Goal: Task Accomplishment & Management: Use online tool/utility

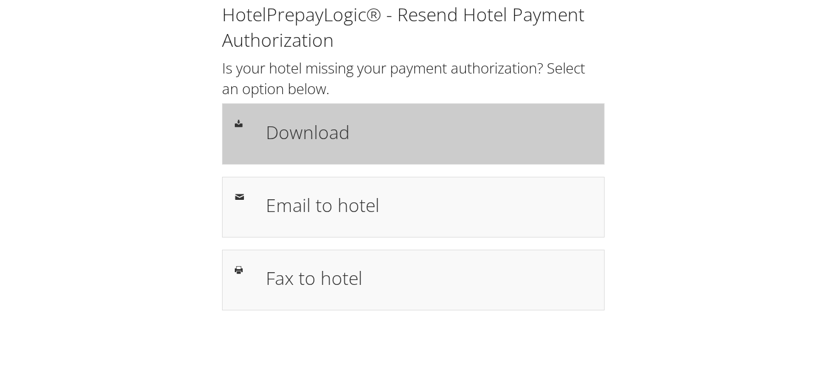
click at [307, 125] on h1 "Download" at bounding box center [429, 132] width 326 height 27
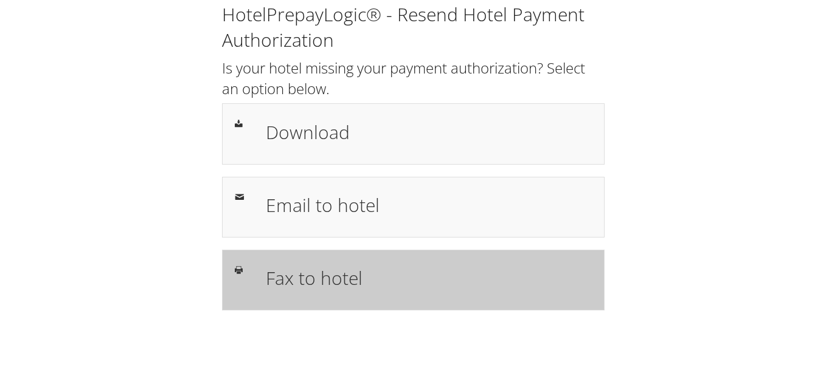
click at [328, 275] on h1 "Fax to hotel" at bounding box center [429, 278] width 326 height 27
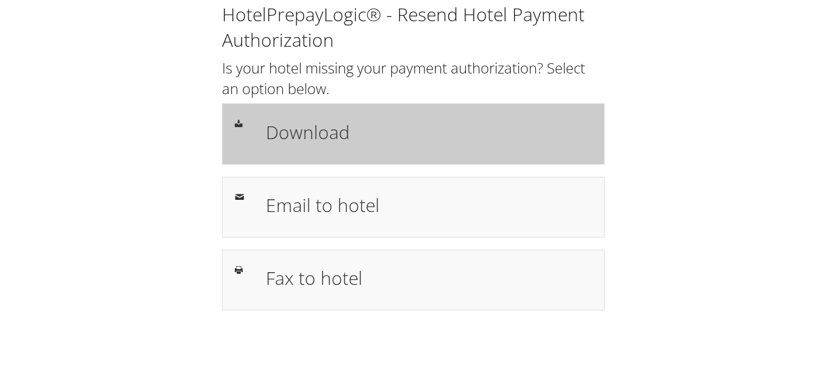
click at [477, 119] on h1 "Download" at bounding box center [429, 132] width 326 height 27
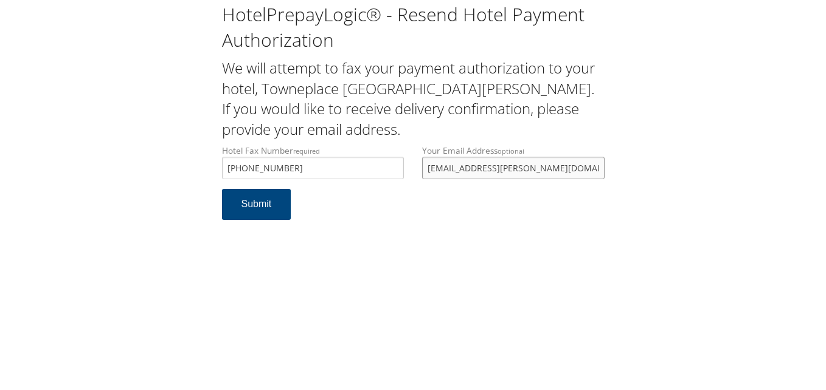
drag, startPoint x: 562, startPoint y: 170, endPoint x: 363, endPoint y: 199, distance: 201.0
click at [363, 199] on form "Hotel Fax Number required +1 (229) 352-9270 Hotel fax number is required Your E…" at bounding box center [413, 189] width 383 height 88
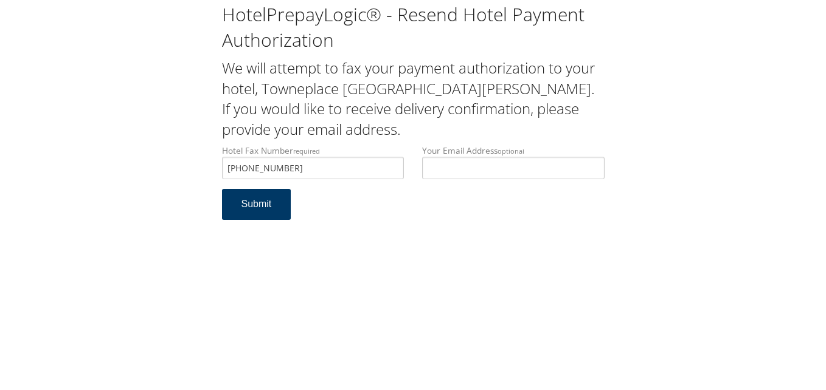
click at [258, 200] on button "Submit" at bounding box center [256, 204] width 69 height 31
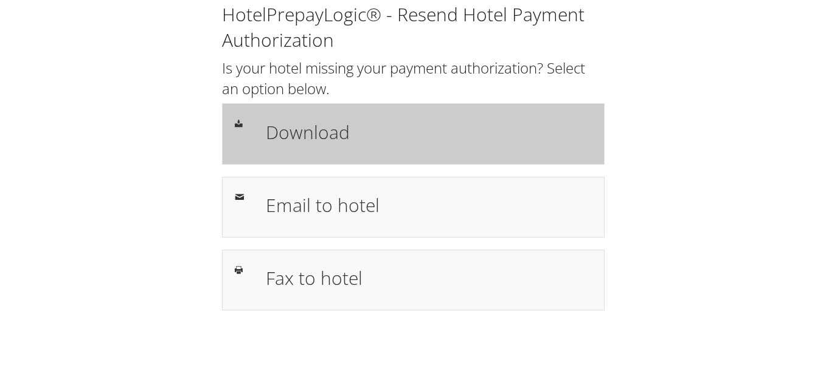
click at [450, 119] on h1 "Download" at bounding box center [429, 132] width 326 height 27
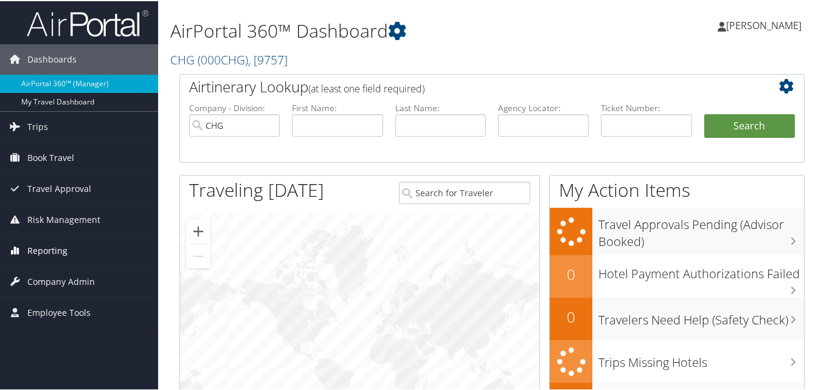
click at [46, 249] on span "Reporting" at bounding box center [47, 250] width 40 height 30
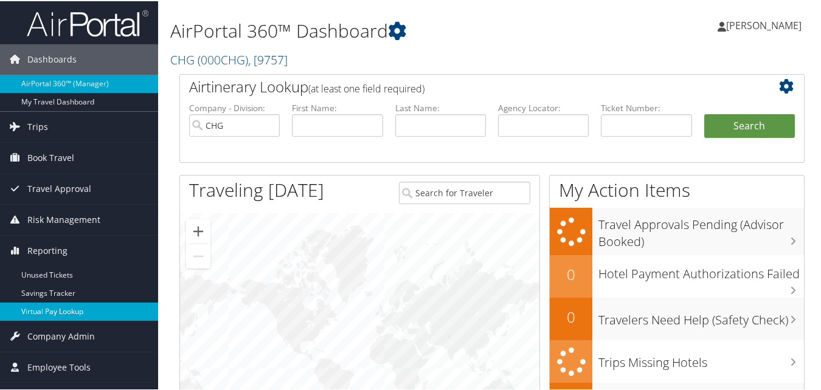
click at [58, 305] on link "Virtual Pay Lookup" at bounding box center [79, 311] width 158 height 18
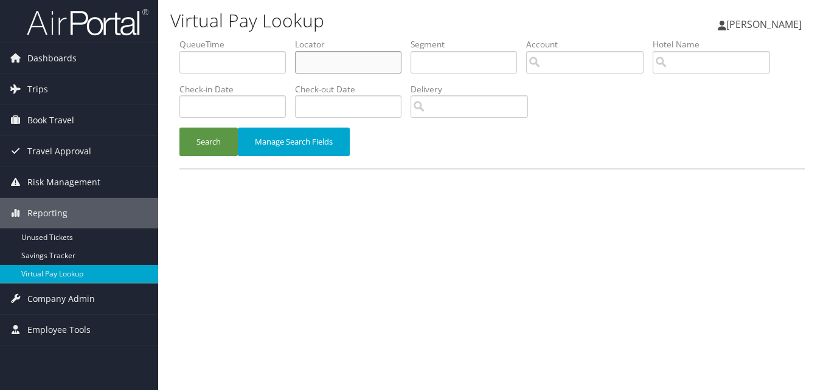
click at [328, 59] on input "text" at bounding box center [348, 62] width 106 height 23
paste input "IHVDKR"
type input "IHVDKR"
click at [179, 128] on button "Search" at bounding box center [208, 142] width 58 height 29
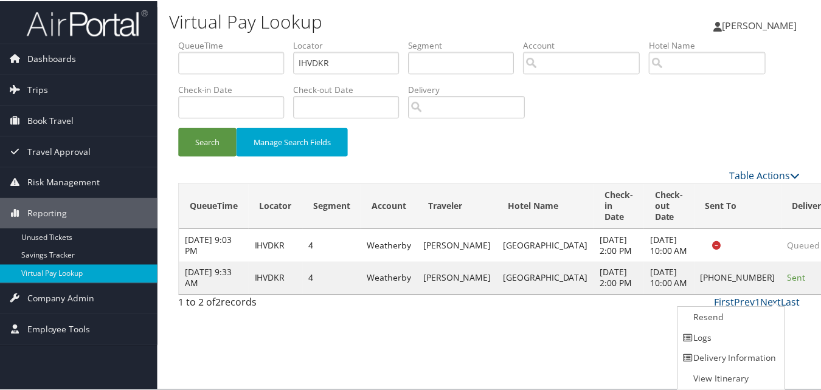
scroll to position [1, 0]
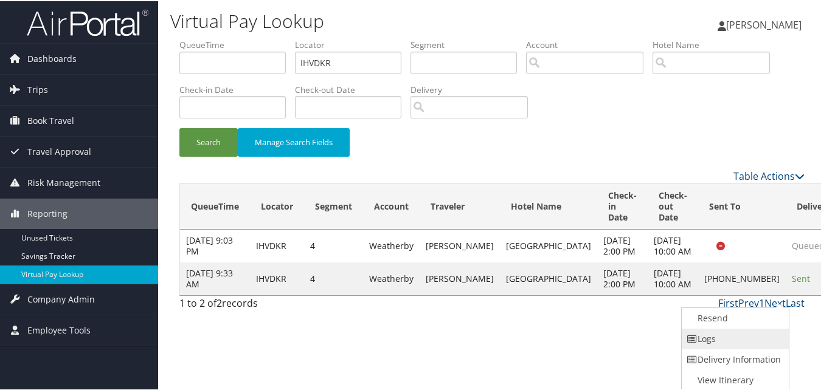
click at [717, 338] on link "Logs" at bounding box center [734, 338] width 104 height 21
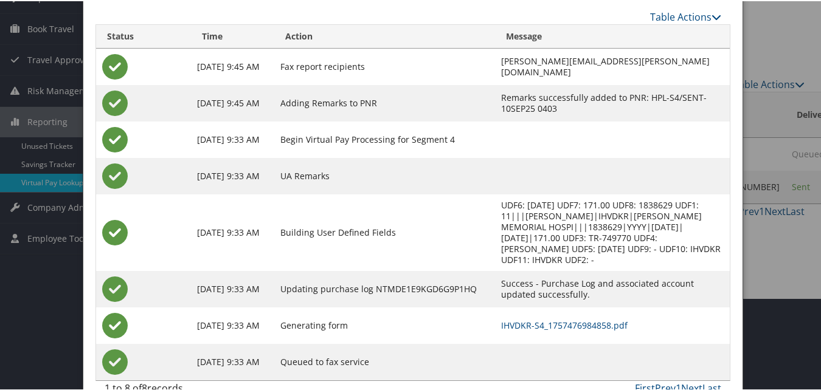
scroll to position [94, 0]
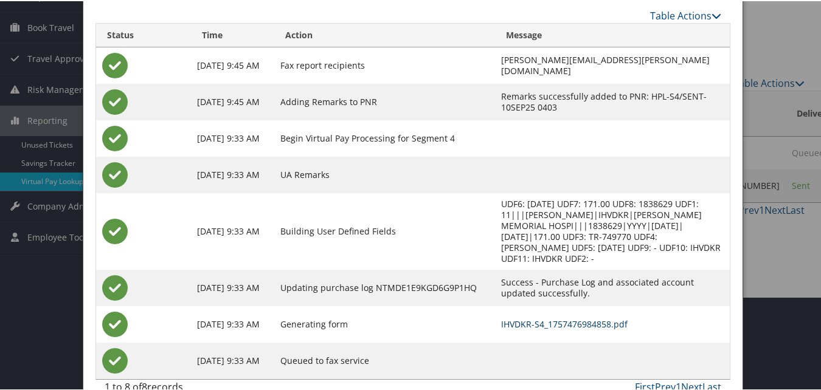
click at [501, 317] on link "IHVDKR-S4_1757476984858.pdf" at bounding box center [564, 323] width 126 height 12
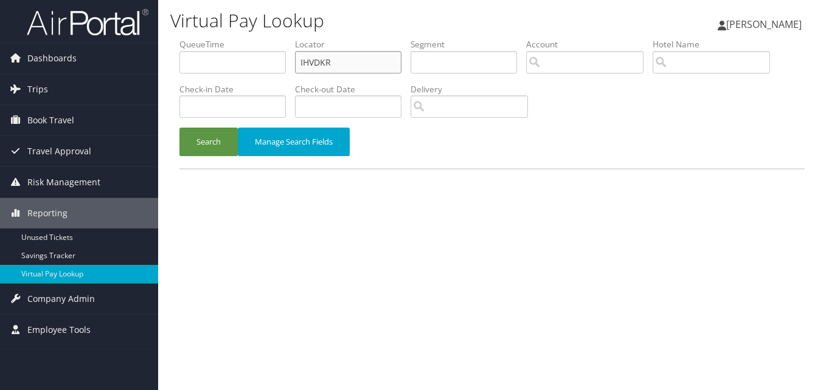
drag, startPoint x: 0, startPoint y: 0, endPoint x: 289, endPoint y: 77, distance: 299.0
click at [289, 38] on ul "QueueTime Locator IHVDKR Segment Account Traveler Hotel Name Check-in Date Chec…" at bounding box center [491, 38] width 625 height 0
paste input "LZPCPN"
type input "LZPCPN"
click at [179, 128] on button "Search" at bounding box center [208, 142] width 58 height 29
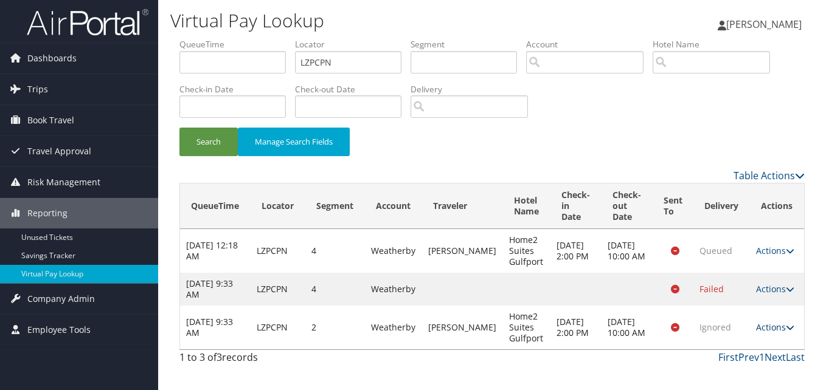
click at [783, 330] on link "Actions" at bounding box center [775, 328] width 38 height 12
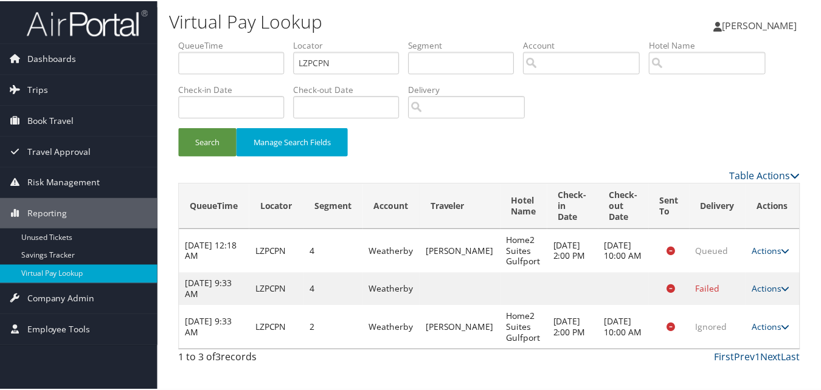
scroll to position [29, 0]
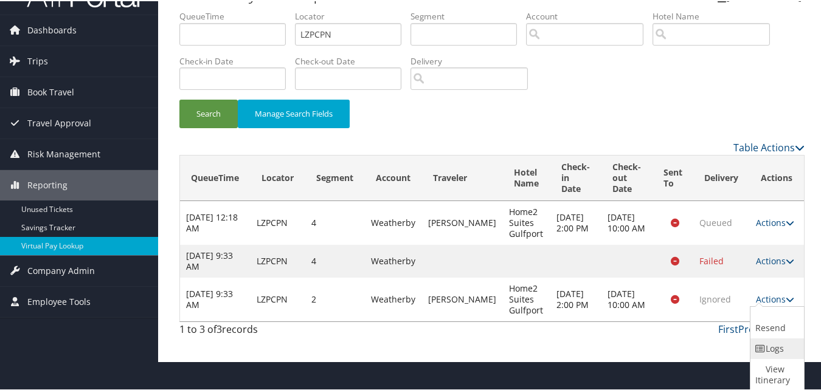
click at [767, 346] on link "Logs" at bounding box center [775, 348] width 50 height 21
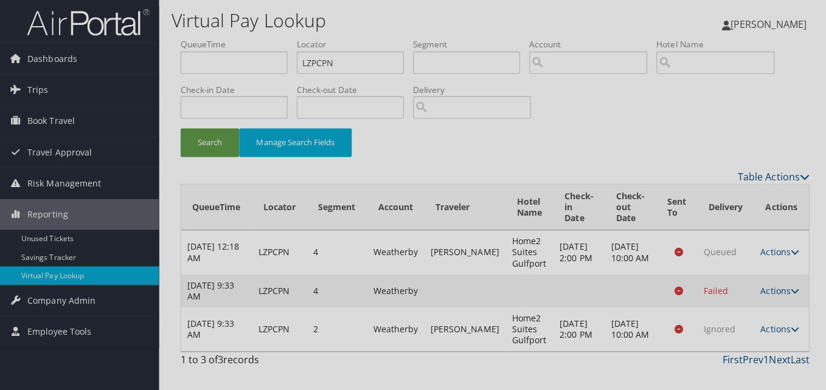
scroll to position [0, 0]
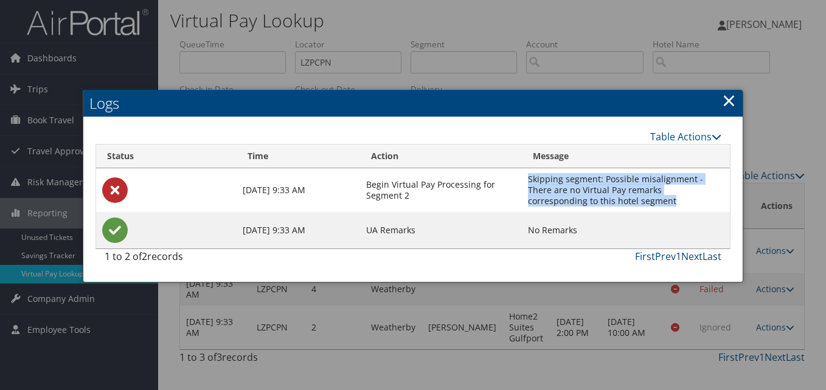
drag, startPoint x: 616, startPoint y: 199, endPoint x: 532, endPoint y: 178, distance: 87.0
click at [532, 178] on td "Skipping segment: Possible misalignment - There are no Virtual Pay remarks corr…" at bounding box center [626, 190] width 208 height 44
copy td "Skipping segment: Possible misalignment - There are no Virtual Pay remarks corr…"
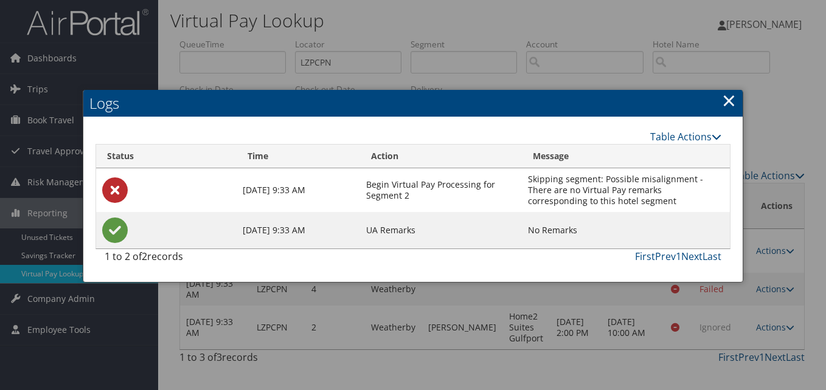
click at [731, 95] on link "×" at bounding box center [729, 100] width 14 height 24
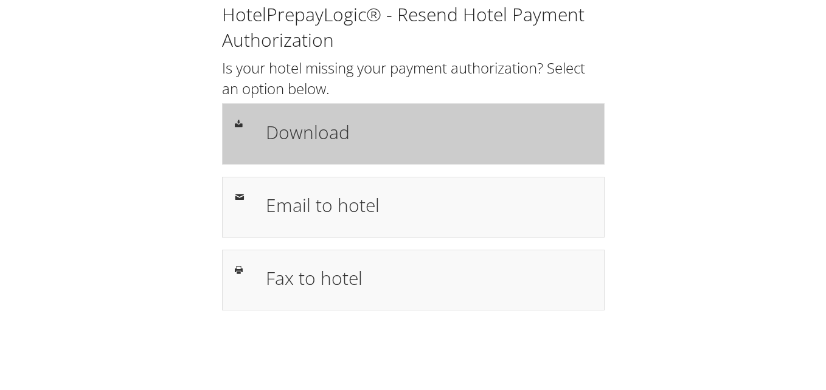
click at [439, 114] on div "Download" at bounding box center [413, 133] width 383 height 61
click at [372, 144] on h1 "Download" at bounding box center [429, 132] width 326 height 27
click at [348, 130] on h1 "Download" at bounding box center [429, 132] width 326 height 27
click at [339, 137] on h1 "Download" at bounding box center [429, 132] width 326 height 27
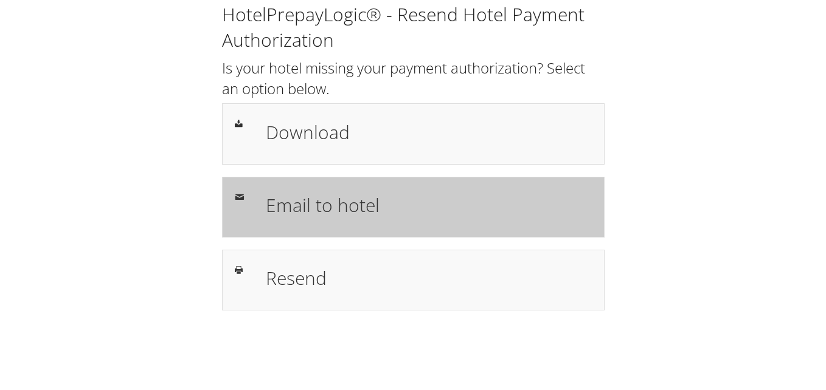
click at [397, 215] on h1 "Email to hotel" at bounding box center [429, 205] width 326 height 27
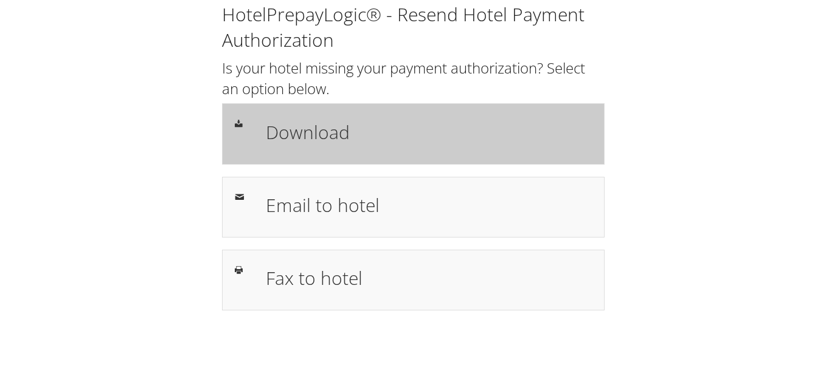
click at [334, 113] on div "Download" at bounding box center [413, 133] width 383 height 61
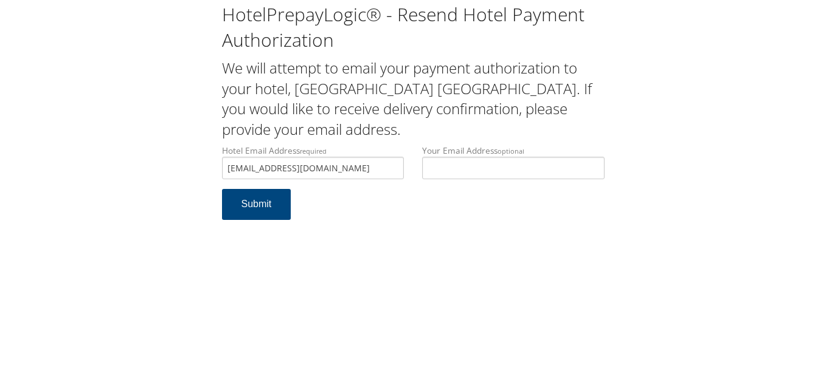
drag, startPoint x: 361, startPoint y: 165, endPoint x: 227, endPoint y: 181, distance: 134.0
click at [227, 181] on div "Hotel Email Address required maconresidenceinn@gmail.com Hotel email address is…" at bounding box center [313, 167] width 201 height 44
type input "maconresidenceinn@gmail.com"
click at [268, 199] on button "Submit" at bounding box center [256, 204] width 69 height 31
drag, startPoint x: 361, startPoint y: 169, endPoint x: 229, endPoint y: 176, distance: 132.1
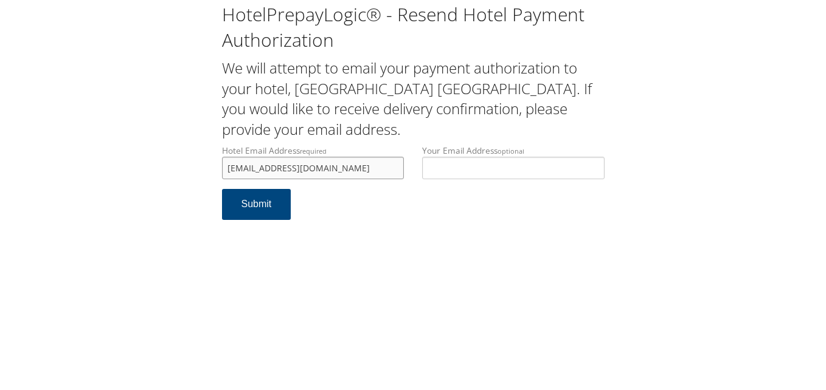
click at [229, 176] on input "maconresidenceinn@gmail.com" at bounding box center [313, 168] width 182 height 23
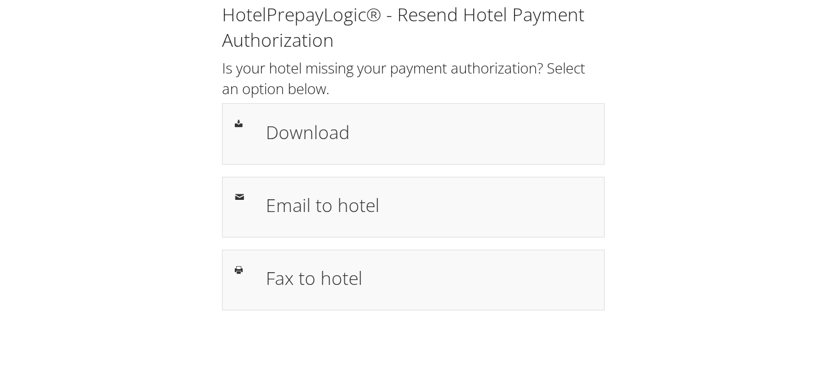
click at [387, 172] on div "HotelPrepayLogic® - Resend Hotel Payment Authorization Is your hotel missing yo…" at bounding box center [413, 156] width 401 height 309
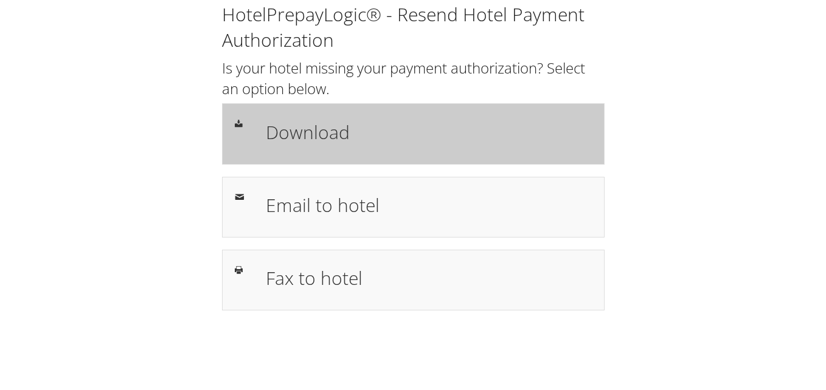
click at [395, 148] on div "Download" at bounding box center [429, 133] width 344 height 35
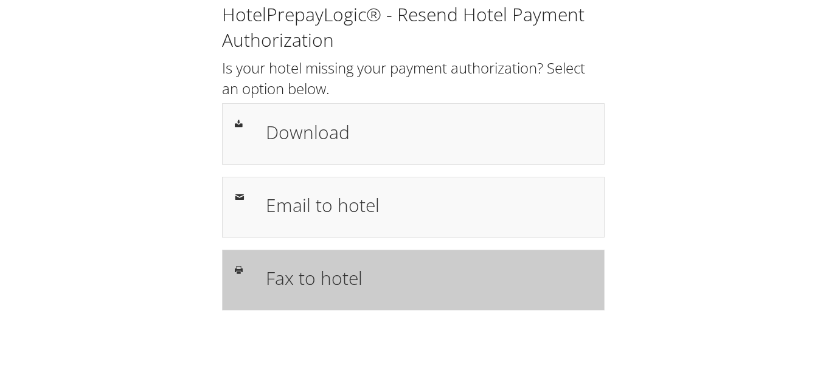
drag, startPoint x: 394, startPoint y: 266, endPoint x: 386, endPoint y: 265, distance: 8.5
click at [394, 266] on h1 "Fax to hotel" at bounding box center [429, 278] width 326 height 27
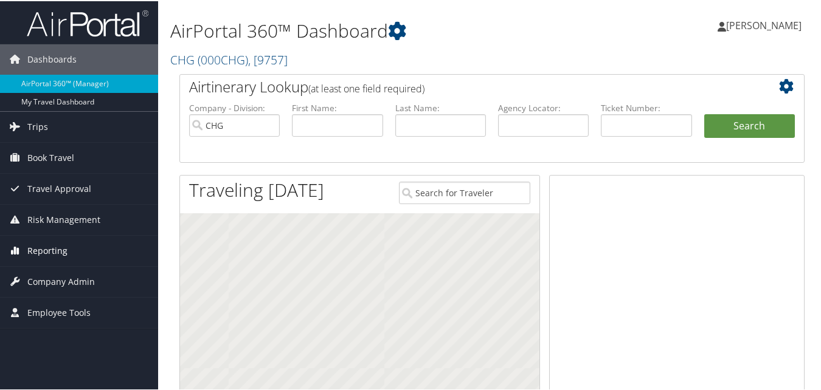
click at [63, 252] on span "Reporting" at bounding box center [47, 250] width 40 height 30
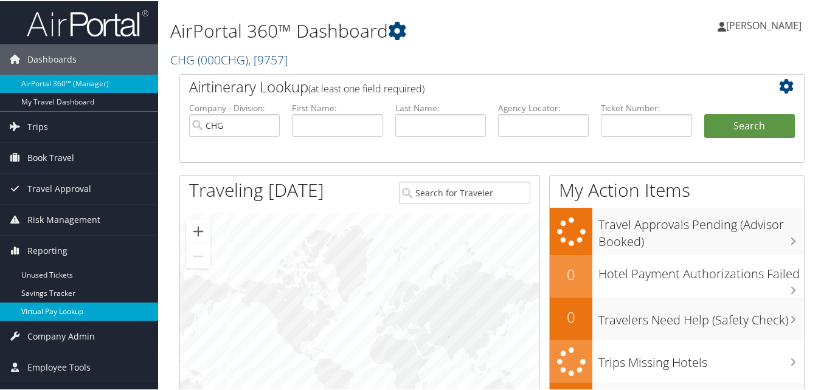
click at [52, 311] on link "Virtual Pay Lookup" at bounding box center [79, 311] width 158 height 18
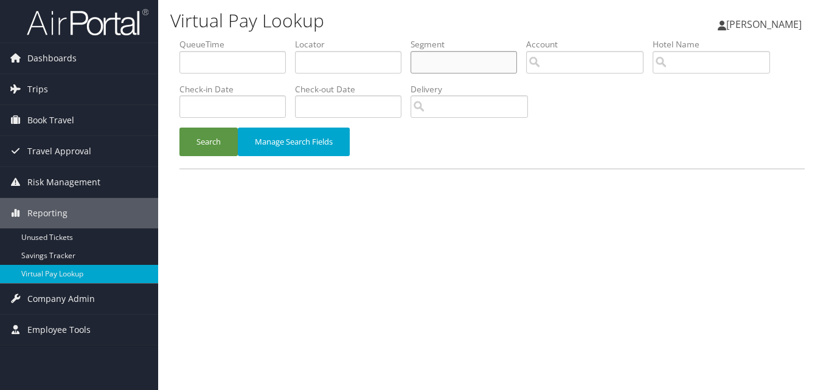
click at [462, 66] on input "text" at bounding box center [464, 62] width 106 height 23
click at [356, 66] on input "text" at bounding box center [348, 62] width 106 height 23
paste input "JSZBRM"
type input "JSZBRM"
click at [179, 128] on button "Search" at bounding box center [208, 142] width 58 height 29
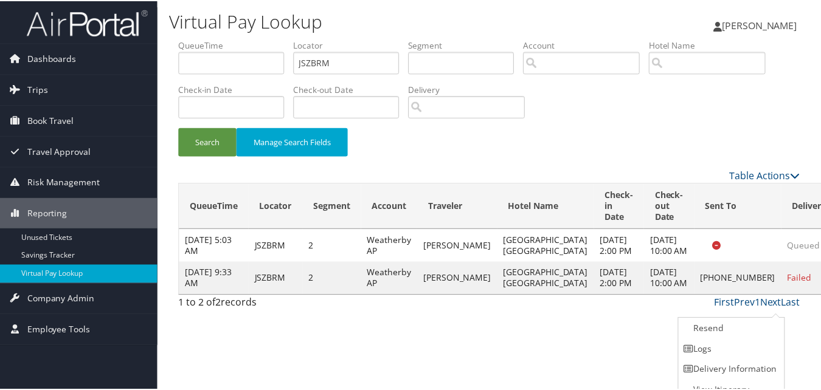
scroll to position [12, 0]
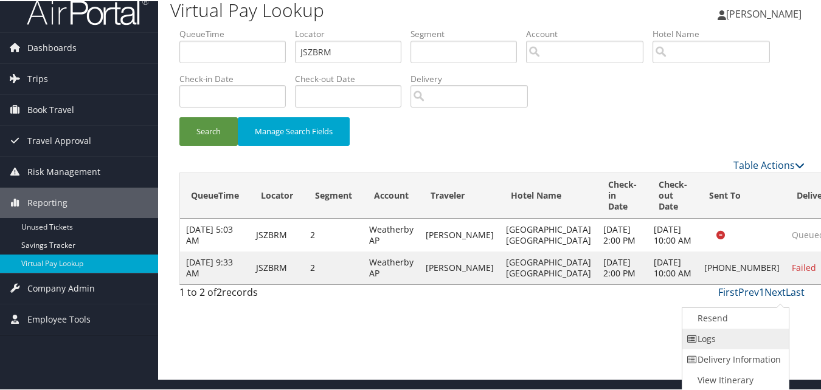
click at [697, 347] on link "Logs" at bounding box center [734, 338] width 104 height 21
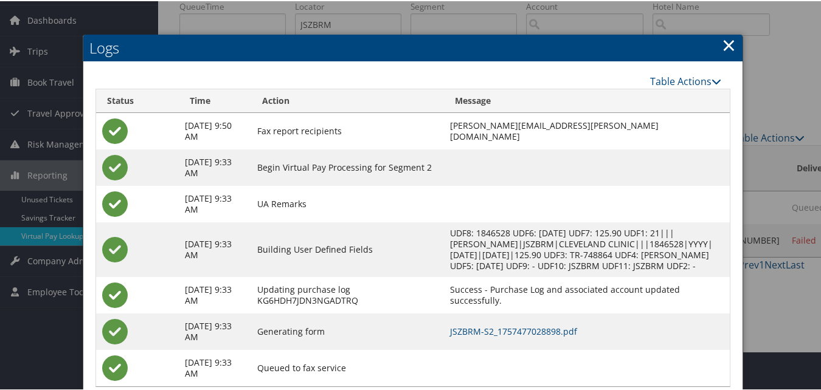
scroll to position [79, 0]
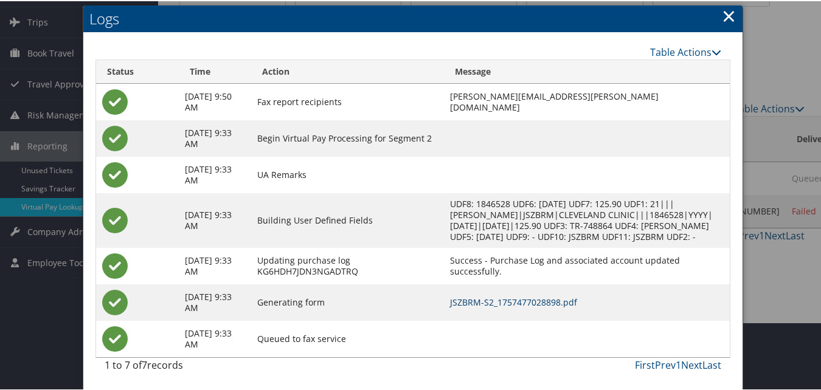
click at [531, 299] on link "JSZBRM-S2_1757477028898.pdf" at bounding box center [513, 302] width 127 height 12
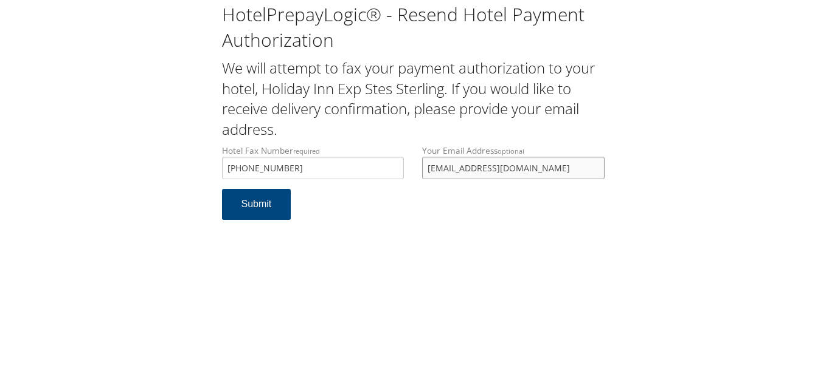
drag, startPoint x: 535, startPoint y: 168, endPoint x: 388, endPoint y: 205, distance: 151.8
click at [388, 205] on form "Hotel Fax Number required (586) 261-5136 Hotel fax number is required Your Emai…" at bounding box center [413, 189] width 383 height 88
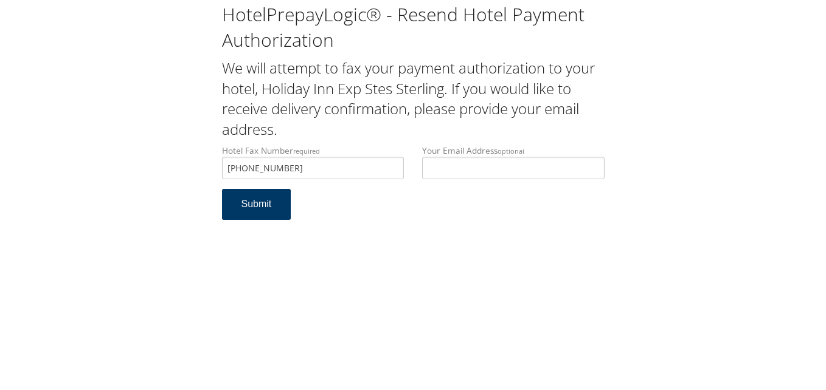
click at [280, 210] on button "Submit" at bounding box center [256, 204] width 69 height 31
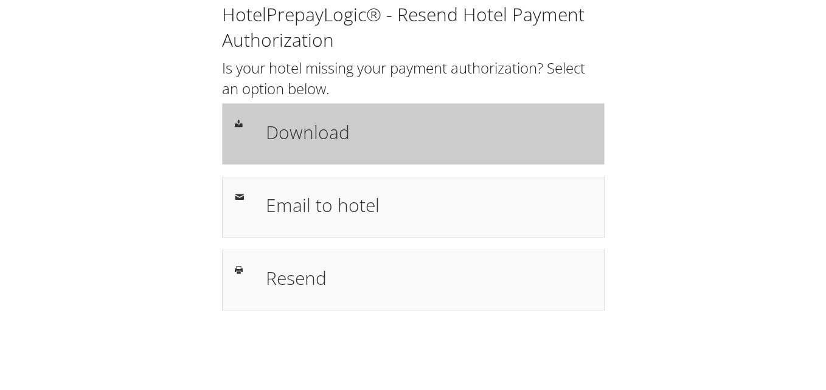
click at [327, 126] on h1 "Download" at bounding box center [429, 132] width 326 height 27
click at [381, 151] on div "Download" at bounding box center [429, 133] width 344 height 35
